Goal: Navigation & Orientation: Find specific page/section

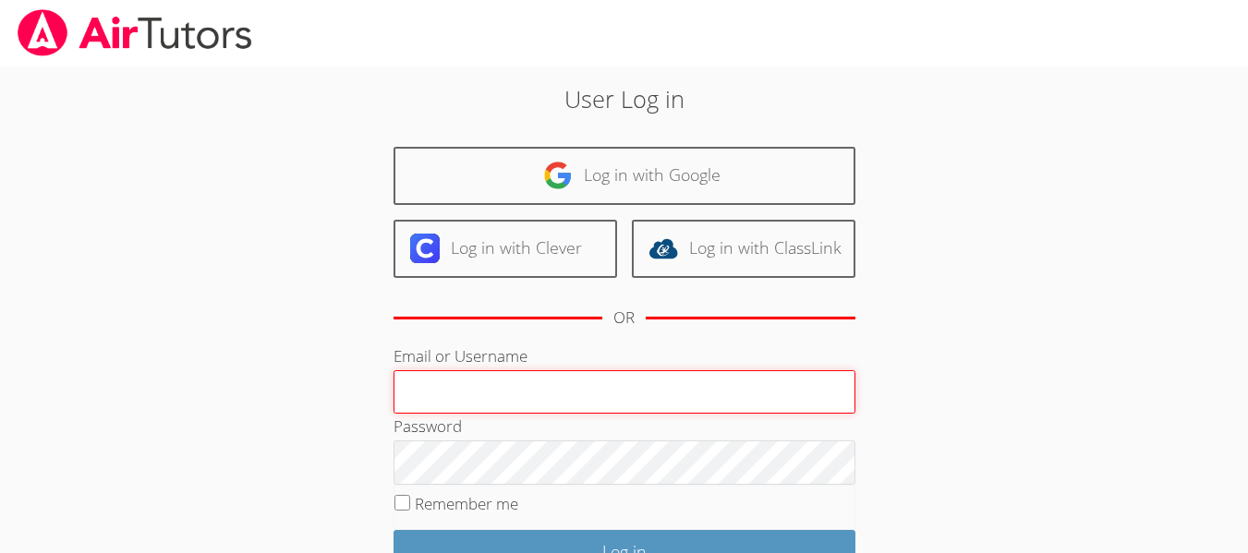
type input "[EMAIL_ADDRESS][DOMAIN_NAME]"
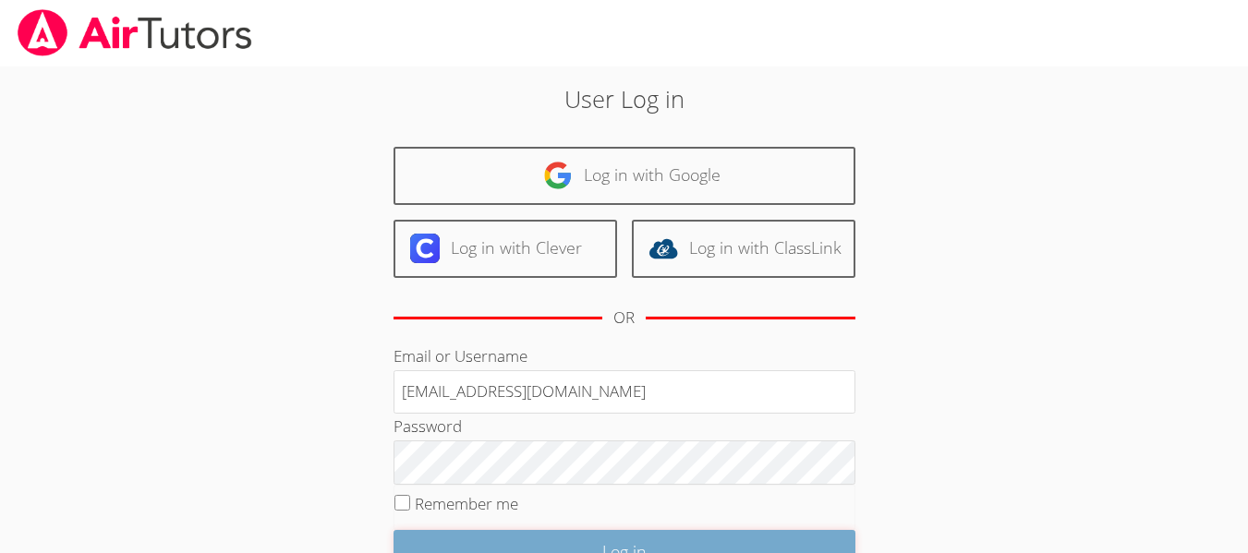
click at [687, 546] on input "Log in" at bounding box center [625, 551] width 462 height 43
